Goal: Book appointment/travel/reservation

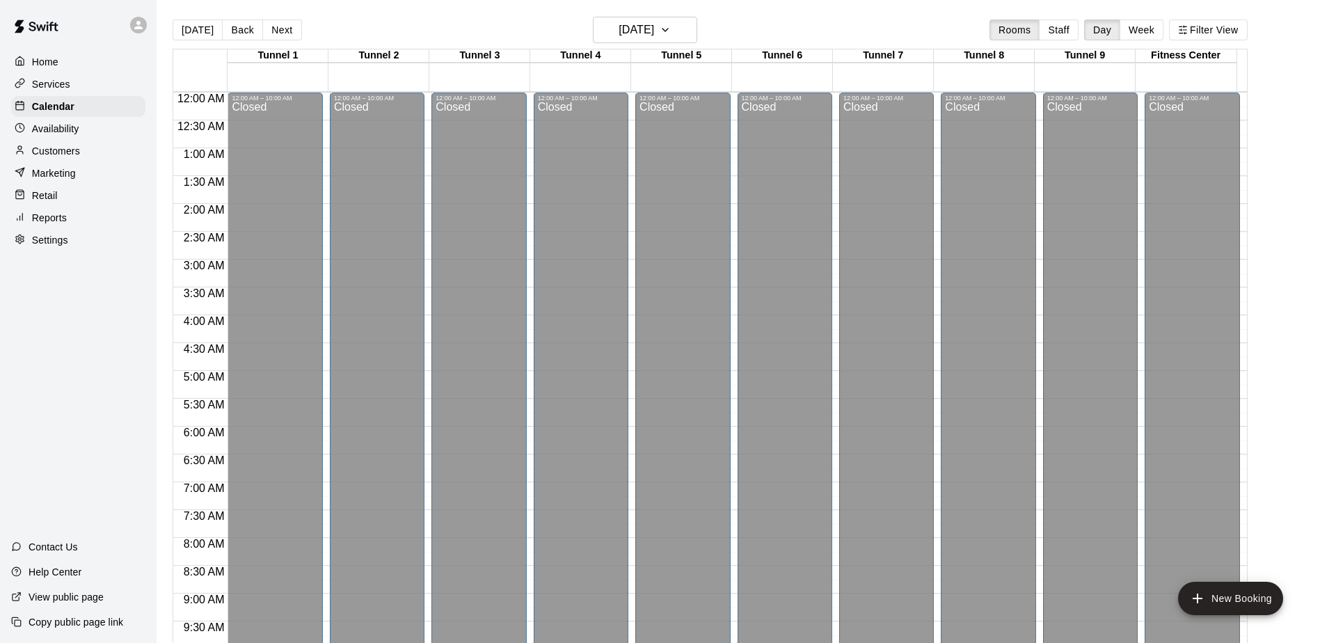
scroll to position [624, 0]
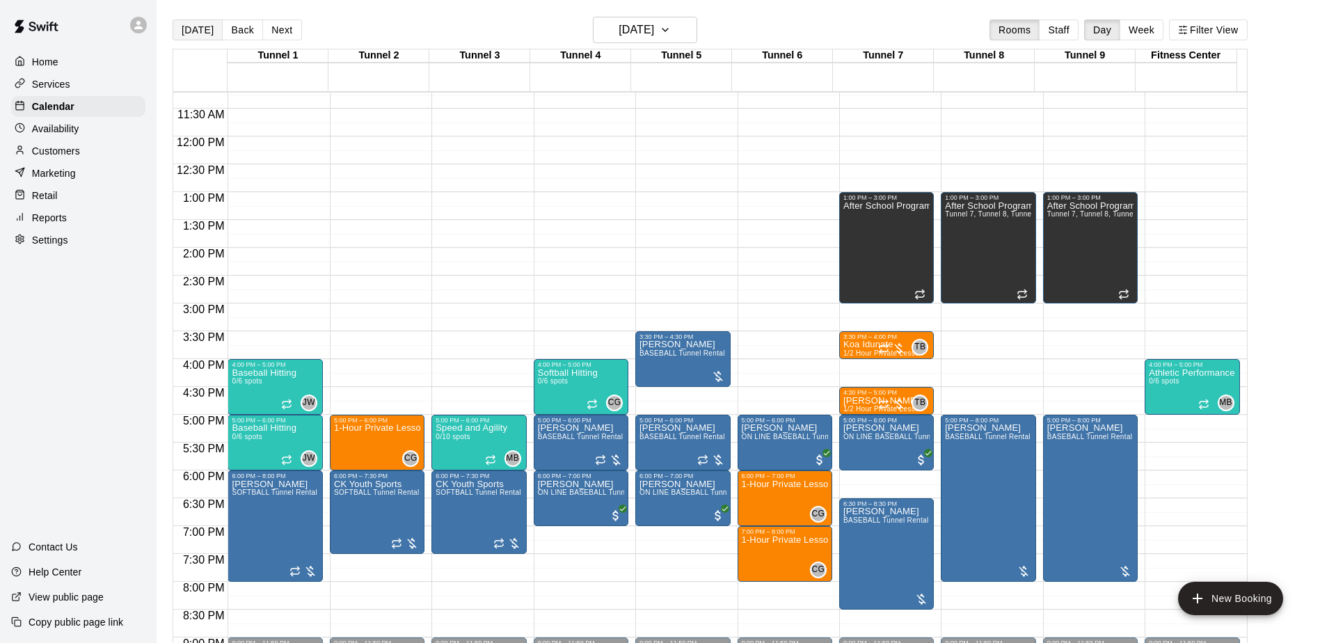
click at [200, 26] on button "[DATE]" at bounding box center [198, 29] width 50 height 21
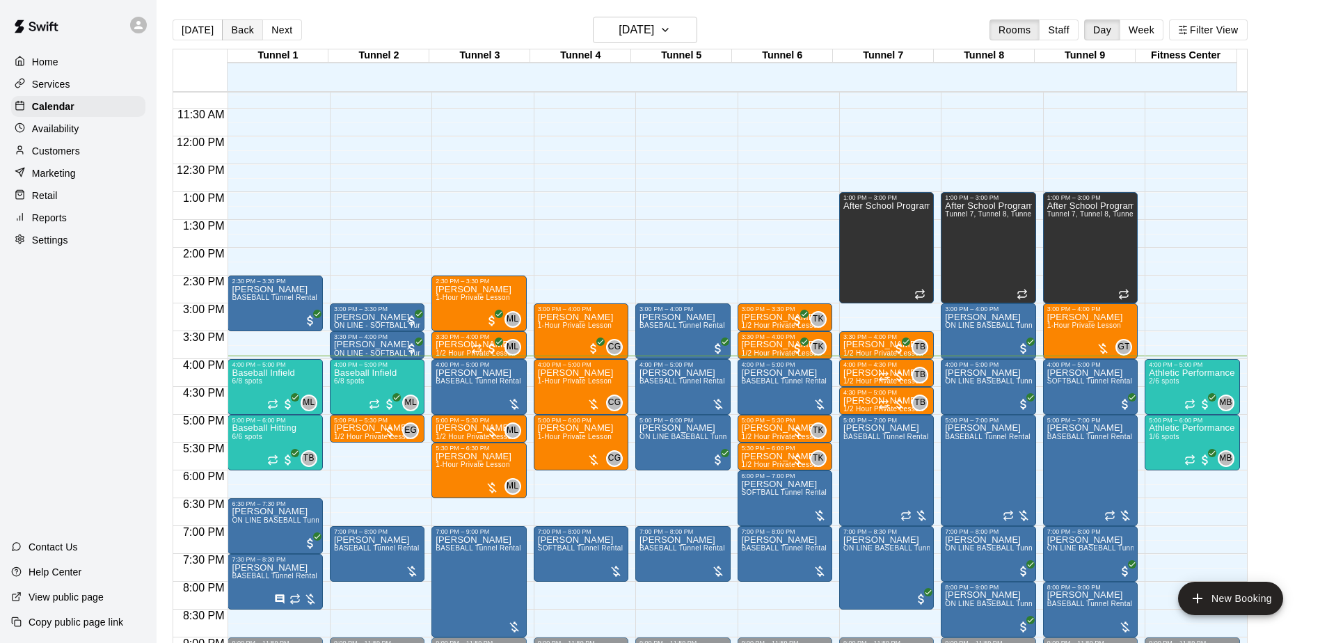
click at [237, 28] on button "Back" at bounding box center [242, 29] width 41 height 21
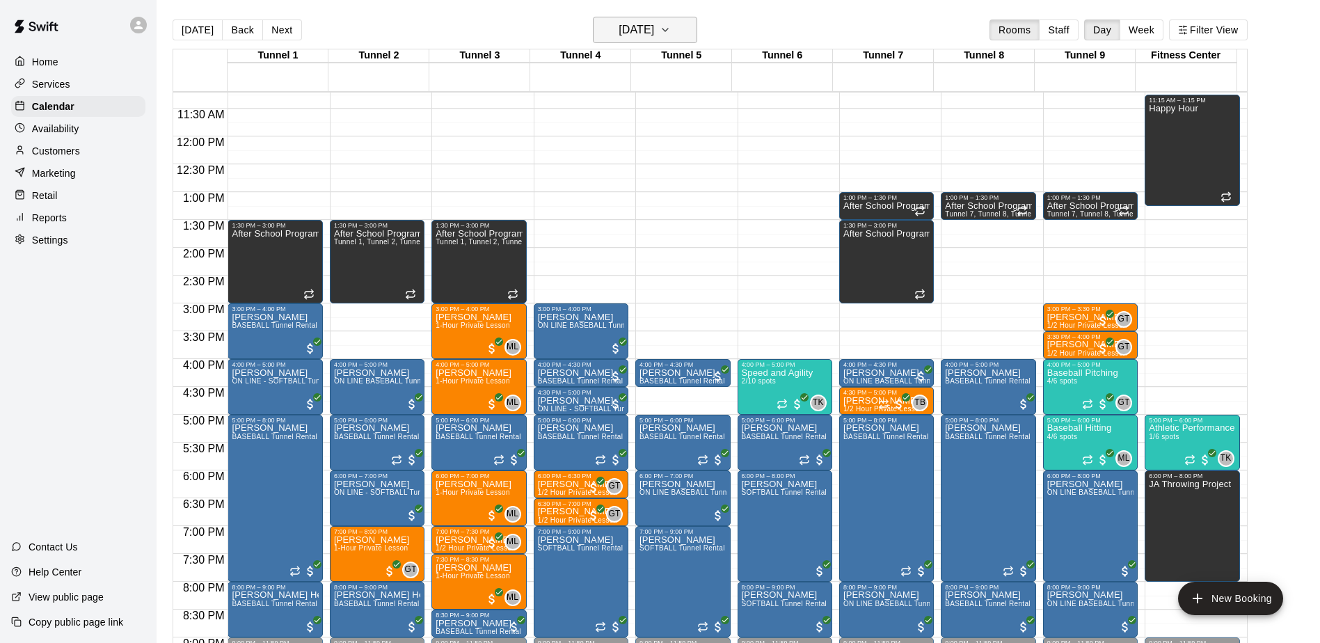
click at [671, 22] on icon "button" at bounding box center [665, 30] width 11 height 17
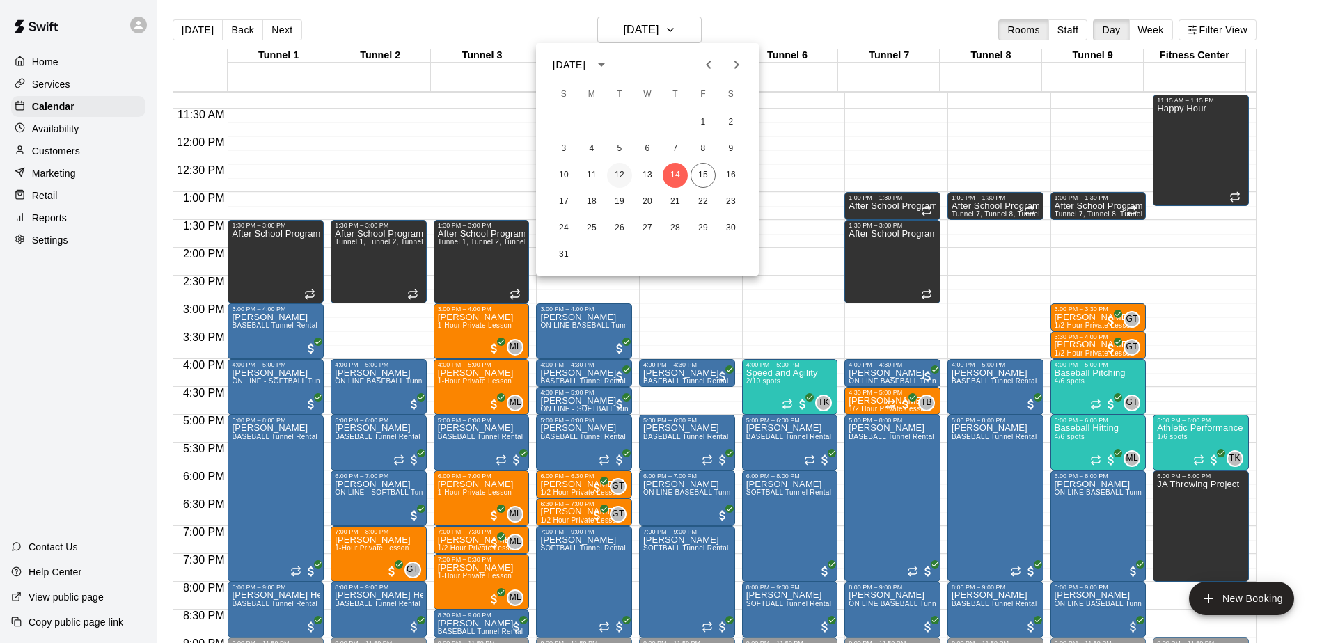
click at [619, 177] on button "12" at bounding box center [619, 175] width 25 height 25
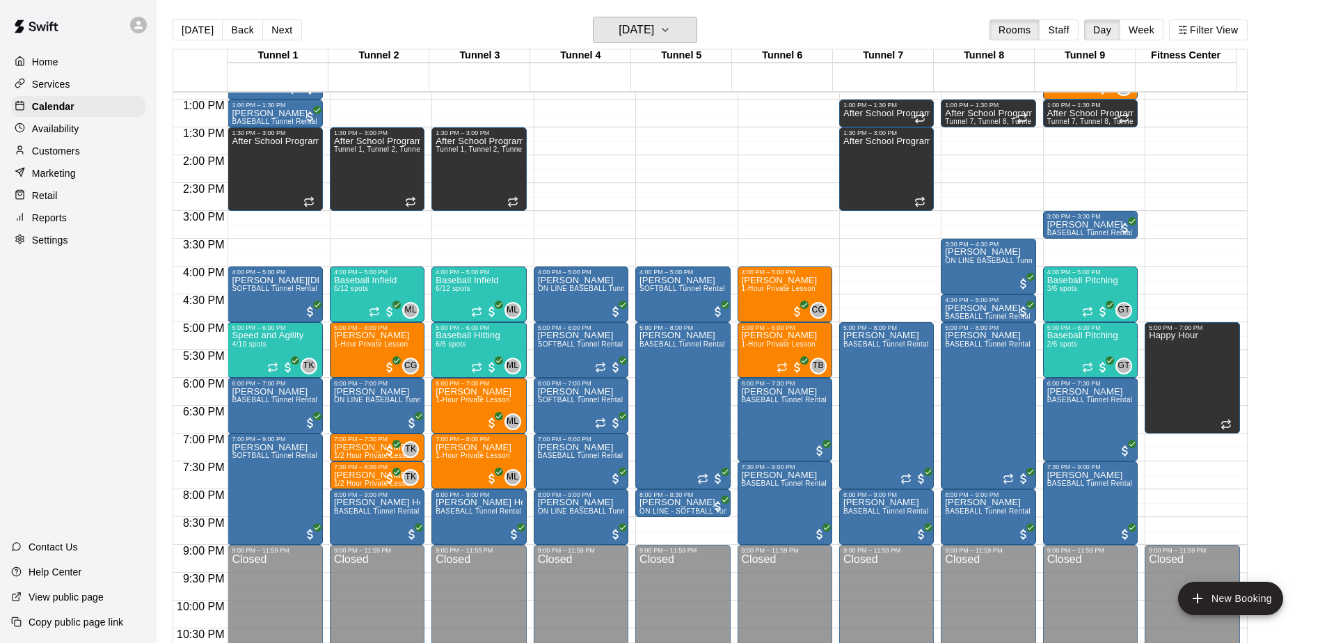
scroll to position [771, 0]
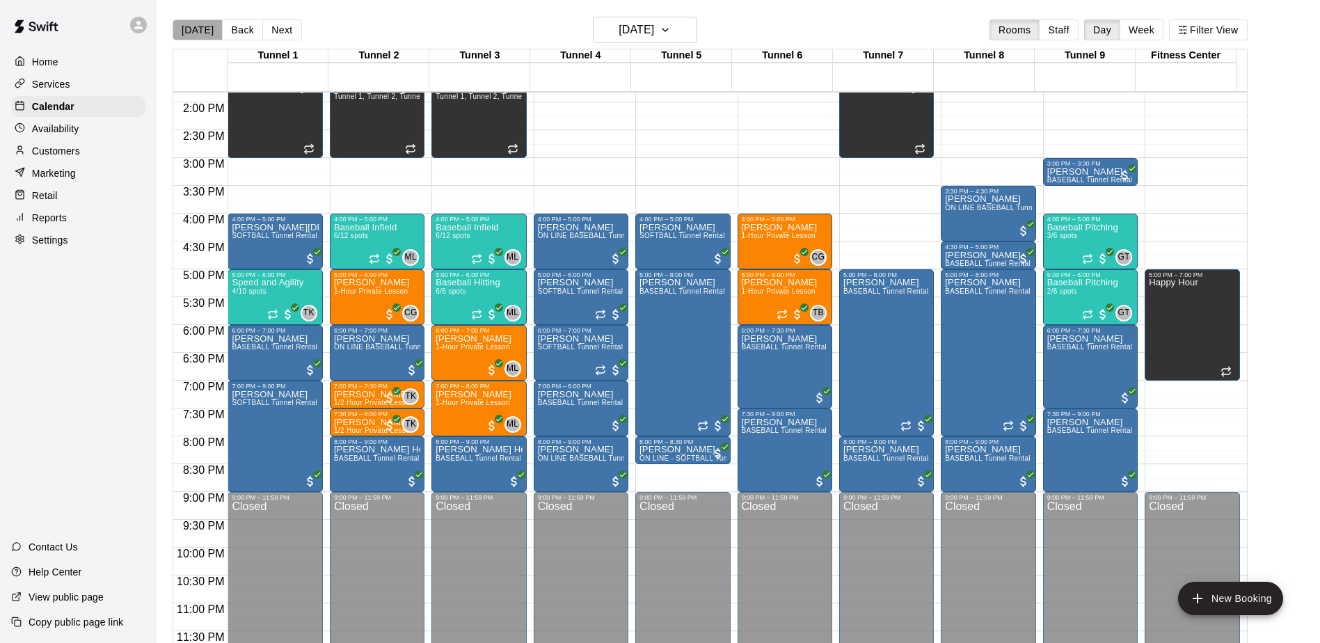
click at [201, 29] on button "[DATE]" at bounding box center [198, 29] width 50 height 21
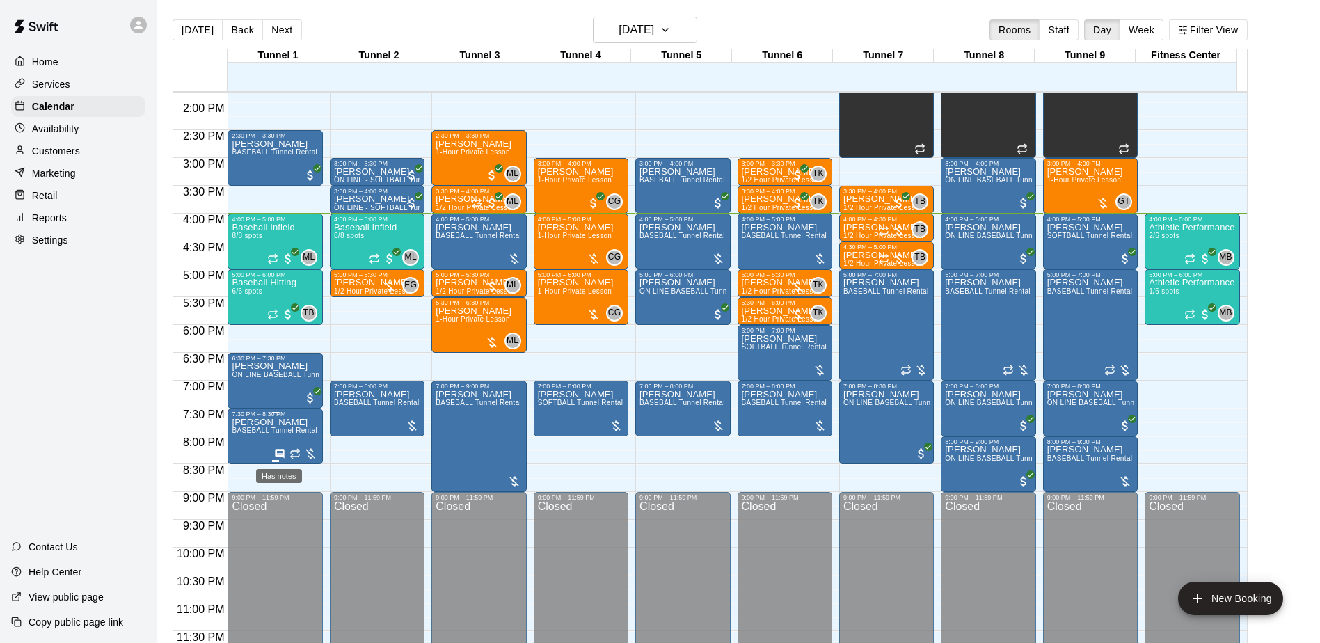
click at [280, 450] on icon "Has notes" at bounding box center [279, 453] width 9 height 9
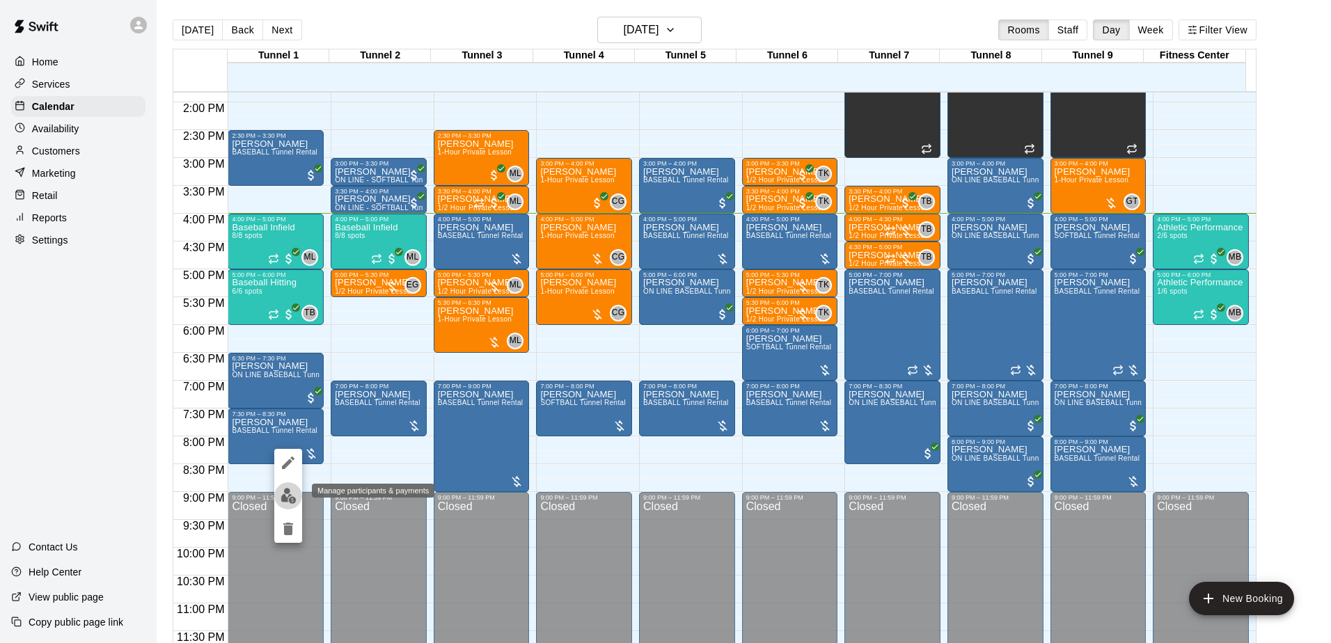
click at [283, 497] on img "edit" at bounding box center [288, 496] width 16 height 16
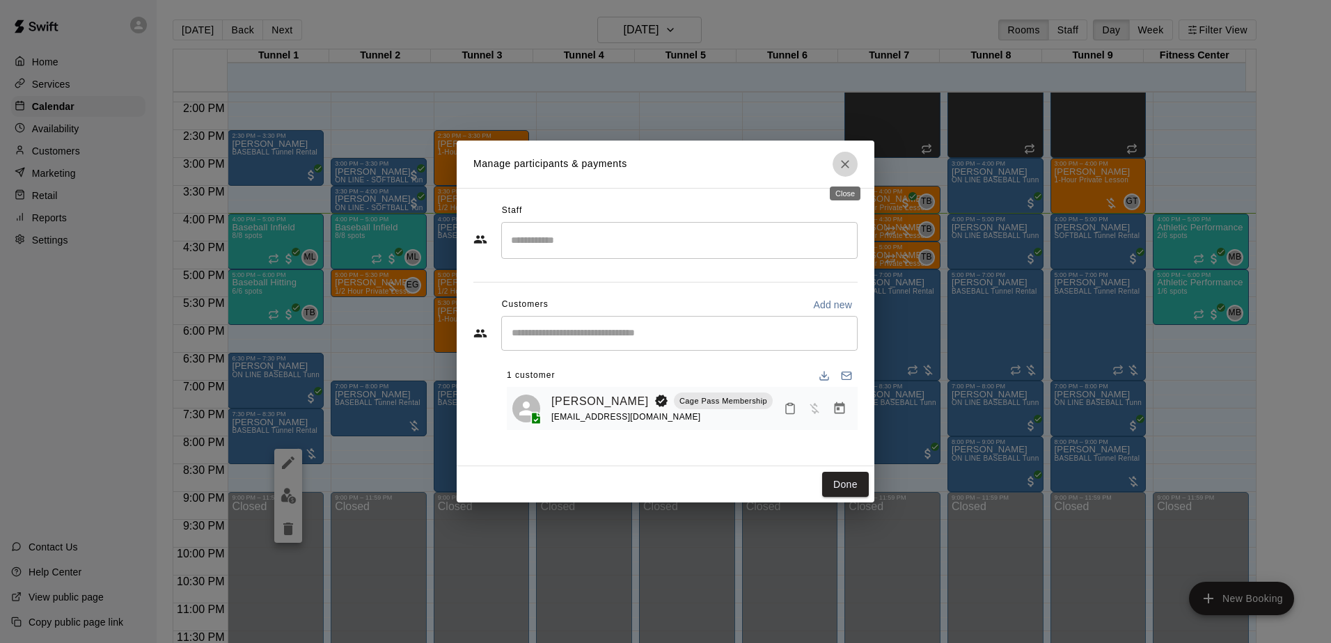
click at [846, 164] on icon "Close" at bounding box center [845, 164] width 8 height 8
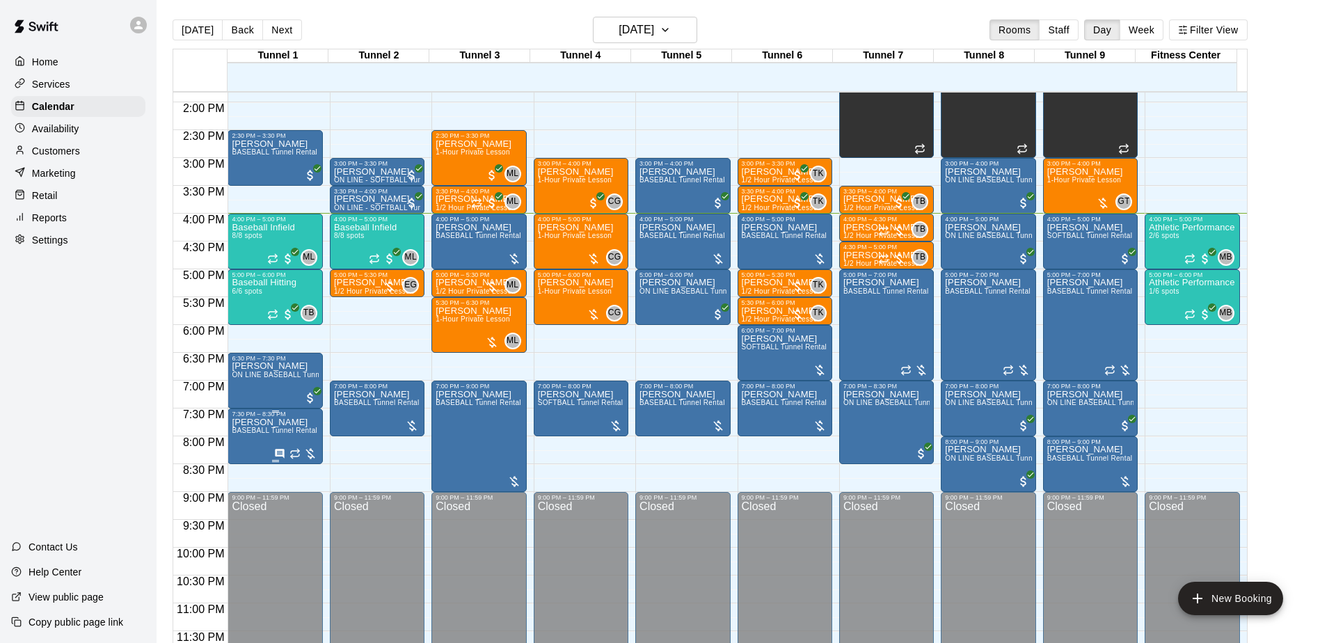
click at [266, 434] on span "BASEBALL Tunnel Rental" at bounding box center [275, 431] width 86 height 8
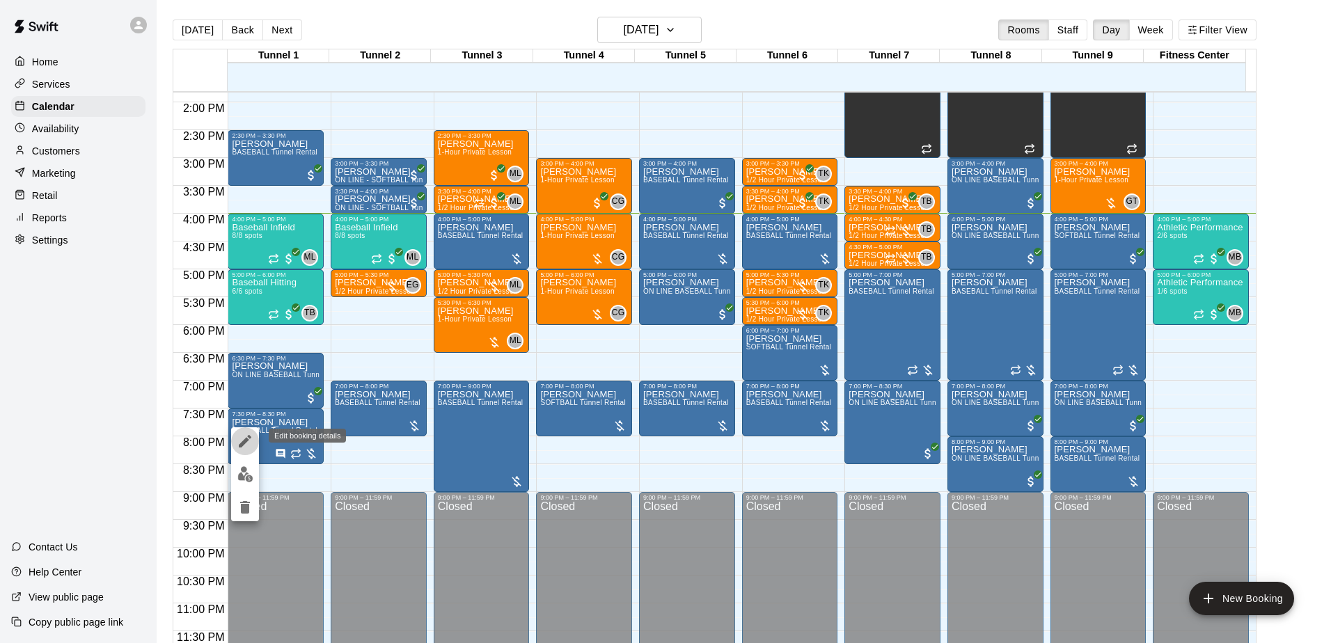
click at [243, 436] on icon "edit" at bounding box center [245, 441] width 17 height 17
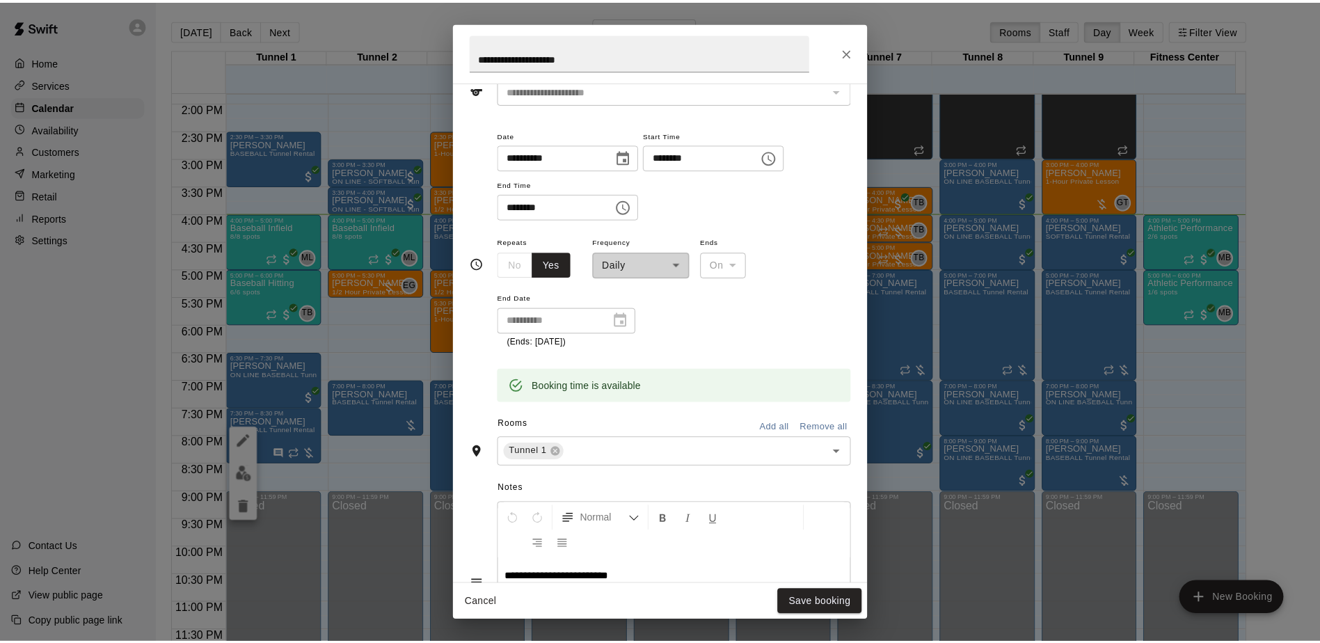
scroll to position [283, 0]
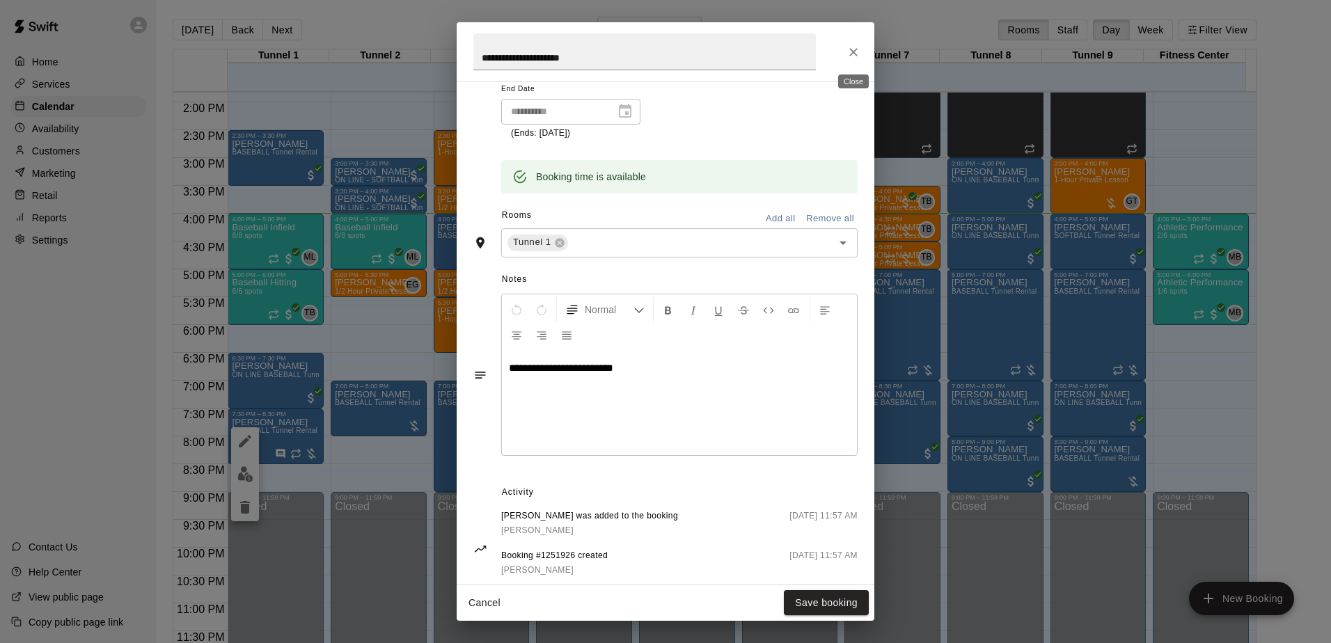
click at [858, 49] on icon "Close" at bounding box center [853, 52] width 14 height 14
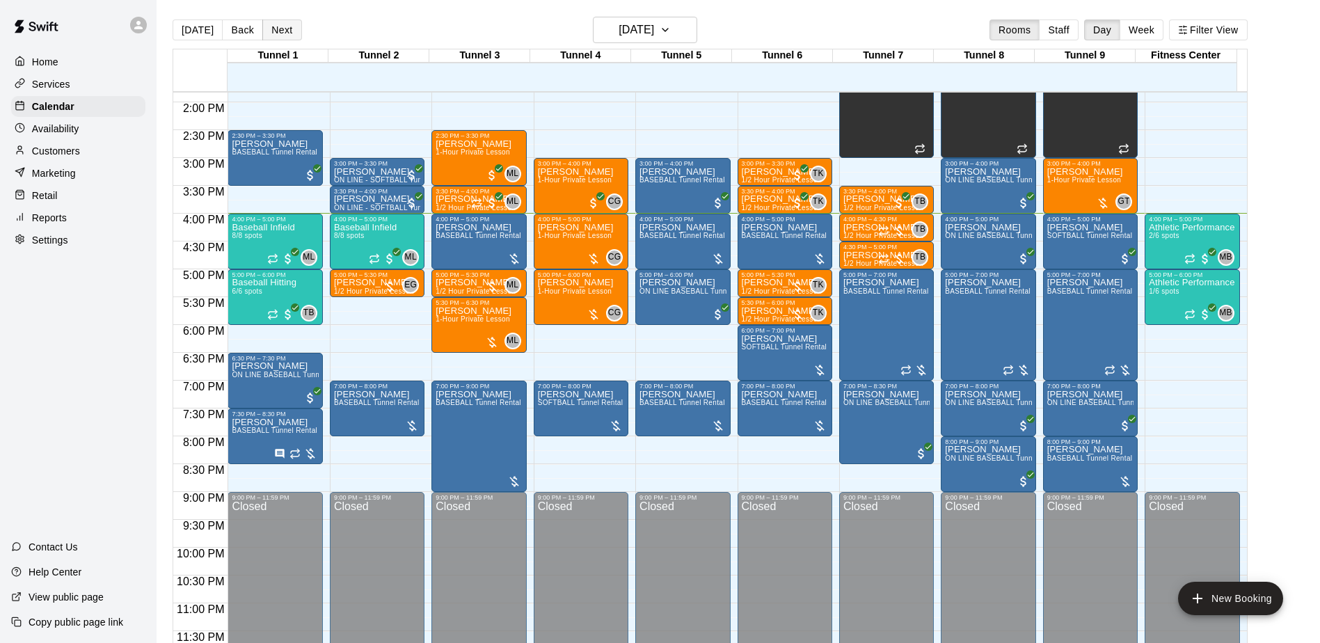
click at [284, 38] on button "Next" at bounding box center [281, 29] width 39 height 21
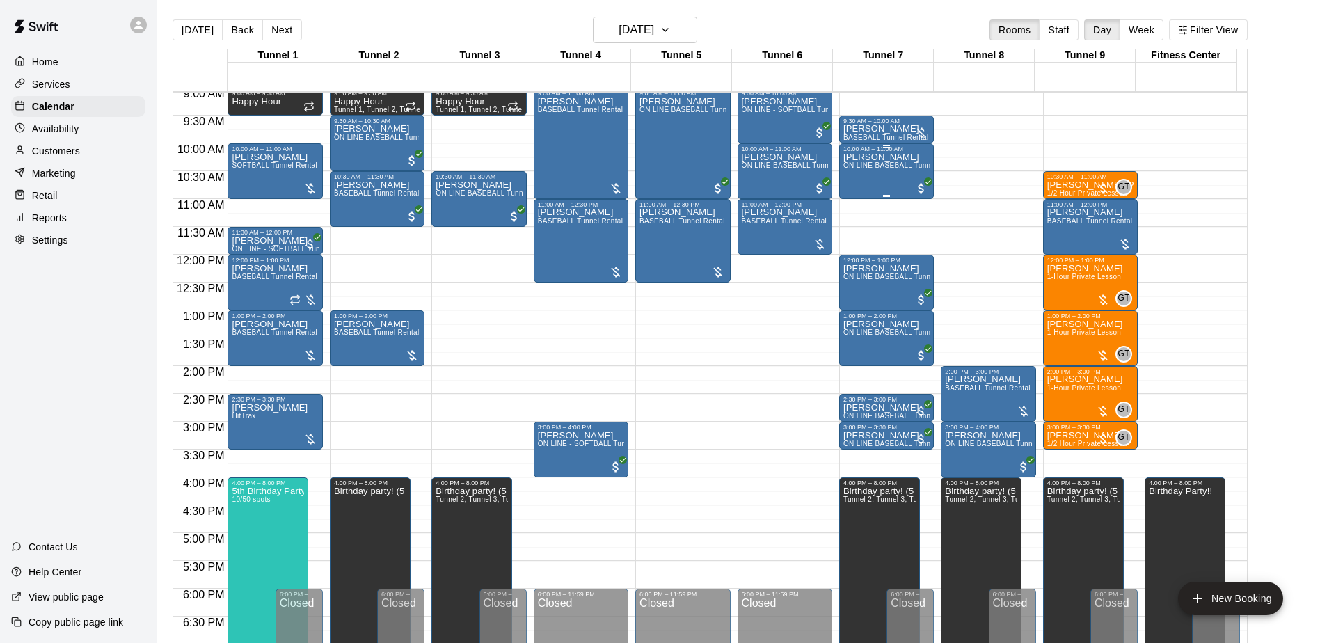
scroll to position [562, 0]
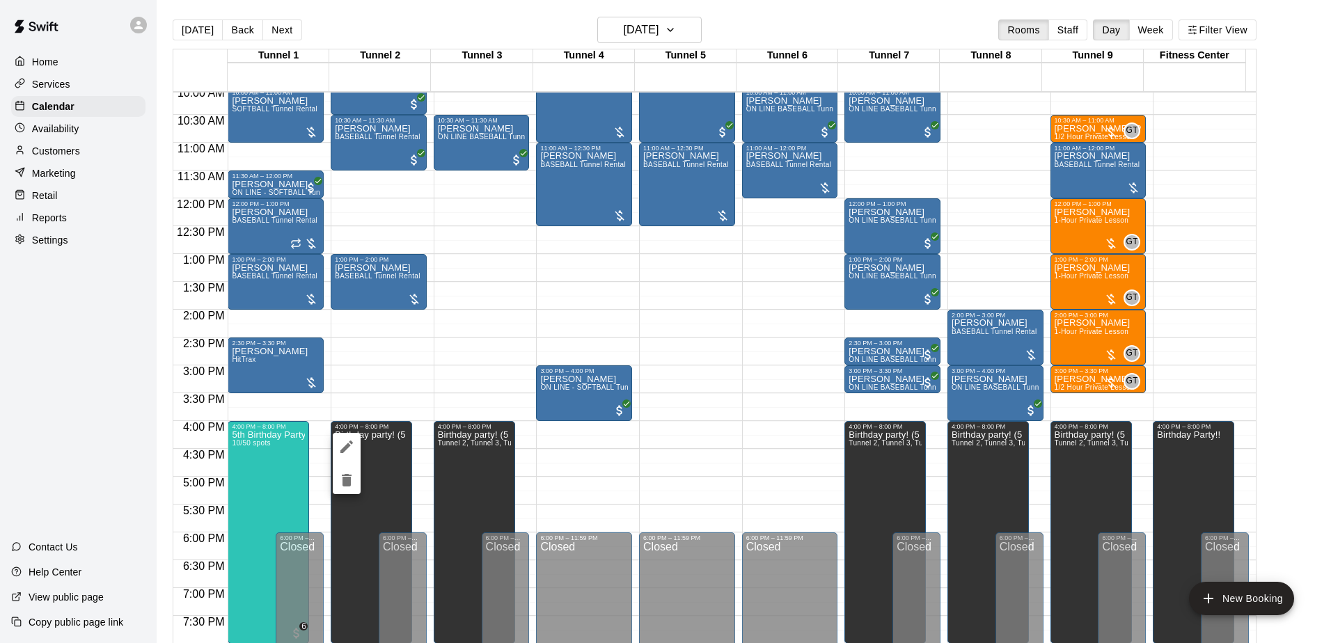
click at [267, 28] on div at bounding box center [665, 321] width 1331 height 643
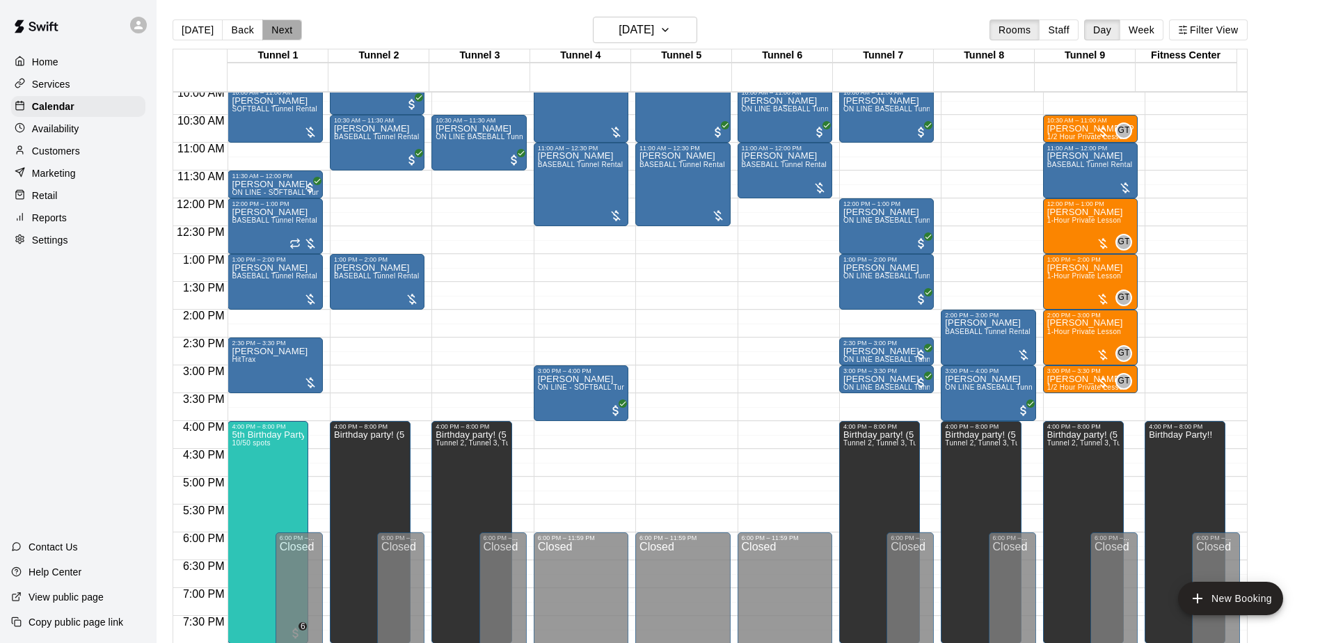
click at [278, 34] on button "Next" at bounding box center [281, 29] width 39 height 21
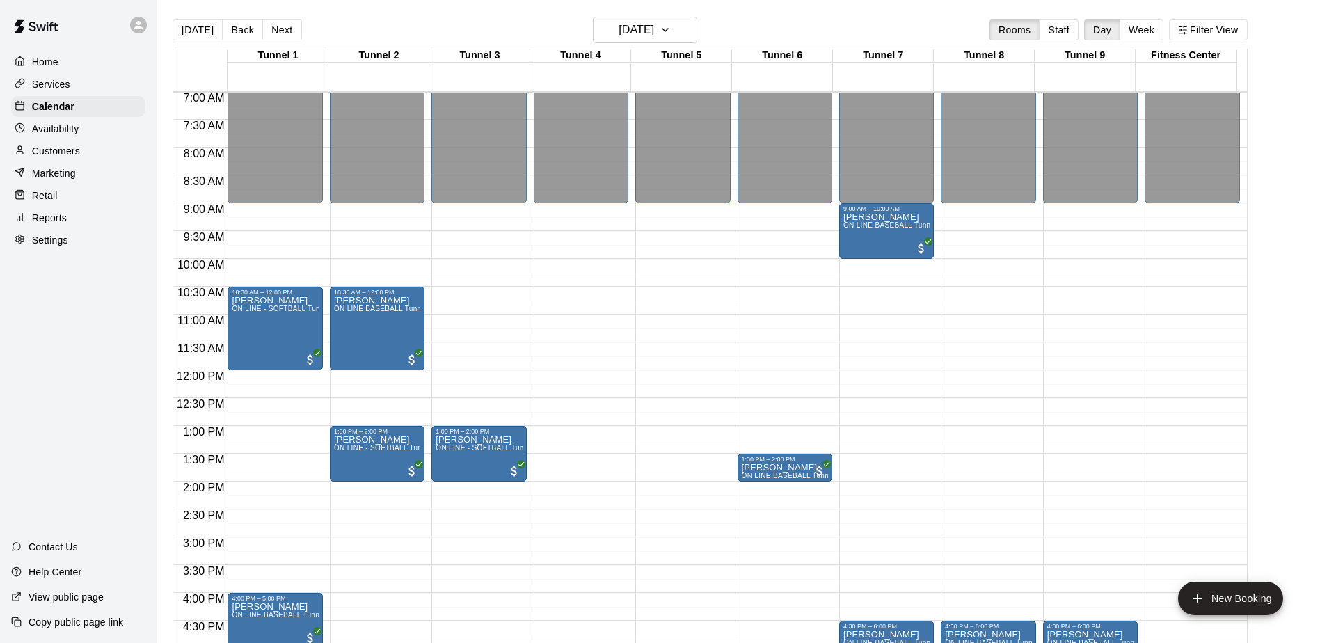
scroll to position [354, 0]
